Goal: Information Seeking & Learning: Learn about a topic

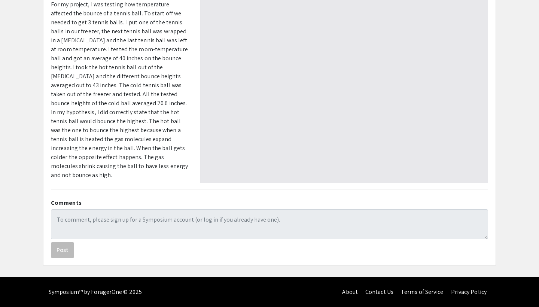
select select "custom"
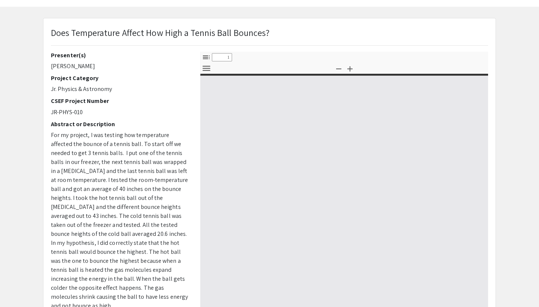
type input "0"
select select "custom"
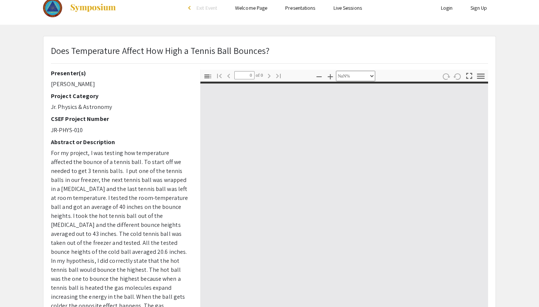
scroll to position [8, 0]
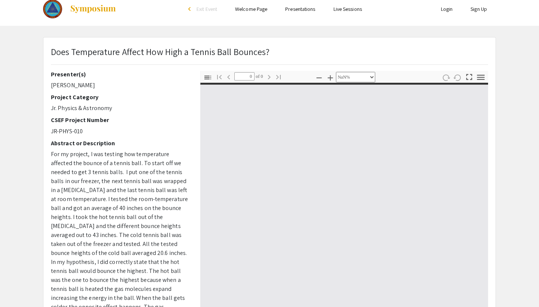
type input "1"
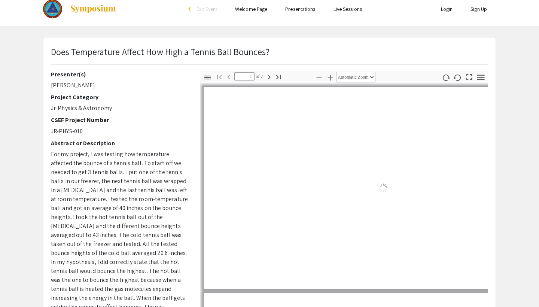
select select "auto"
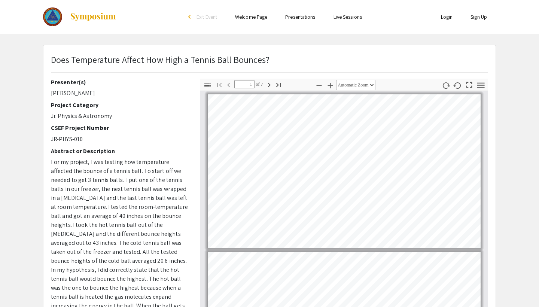
scroll to position [0, 0]
click at [270, 87] on icon "button" at bounding box center [268, 84] width 9 height 9
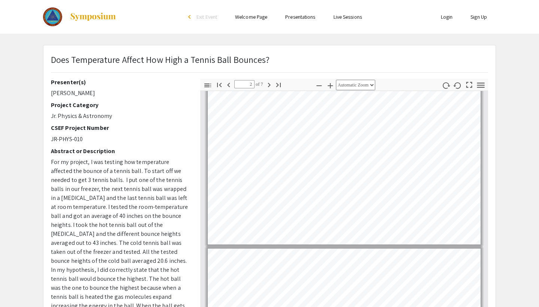
click at [270, 87] on icon "button" at bounding box center [268, 84] width 9 height 9
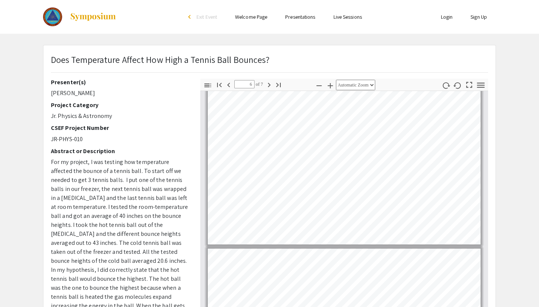
click at [270, 87] on icon "button" at bounding box center [268, 84] width 9 height 9
type input "7"
